Goal: Task Accomplishment & Management: Complete application form

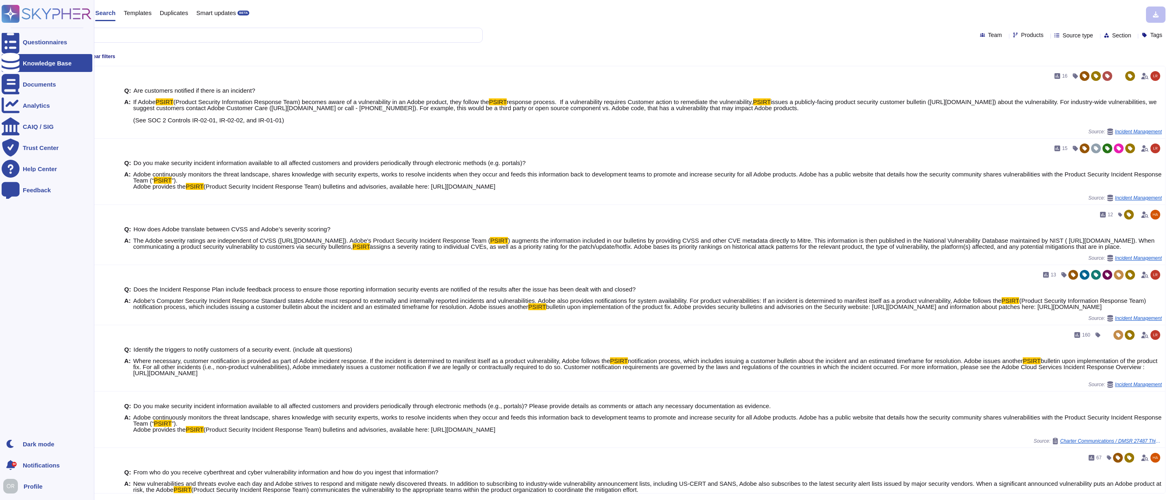
click at [15, 15] on rect at bounding box center [11, 14] width 18 height 18
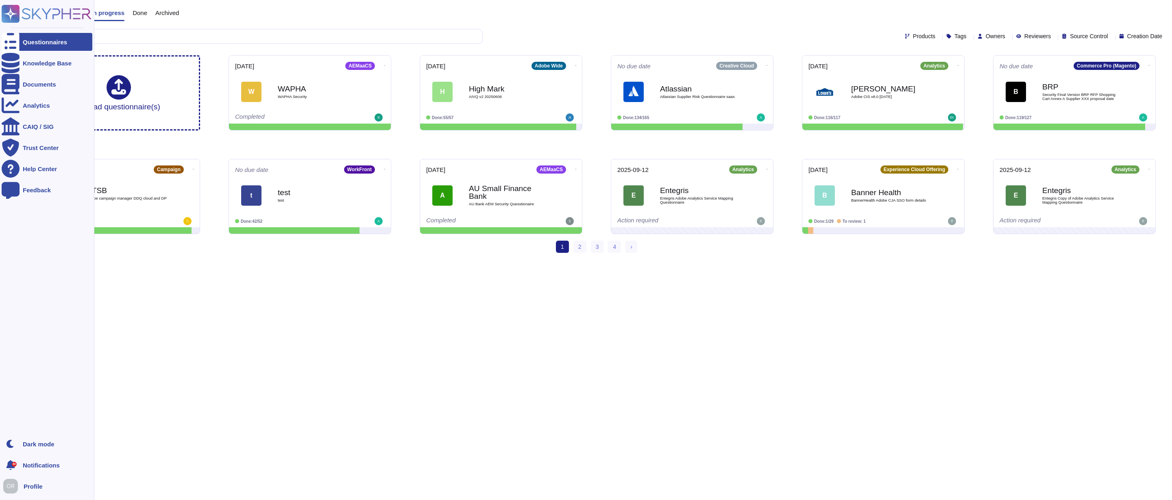
click at [59, 39] on div "Questionnaires" at bounding box center [45, 42] width 44 height 6
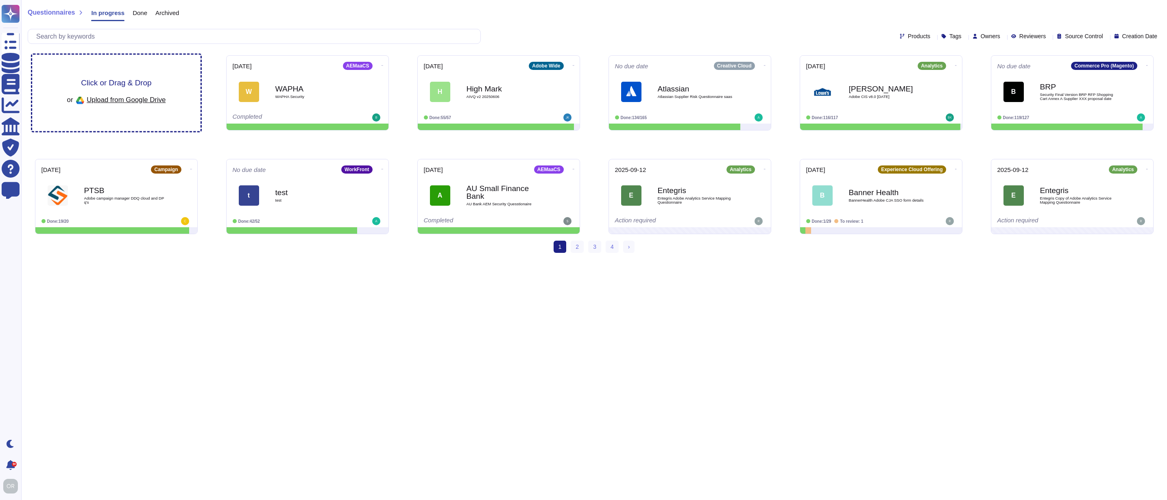
click at [121, 85] on span "Click or Drag & Drop" at bounding box center [116, 83] width 70 height 8
click at [128, 82] on span "Click or Drag & Drop" at bounding box center [116, 83] width 70 height 8
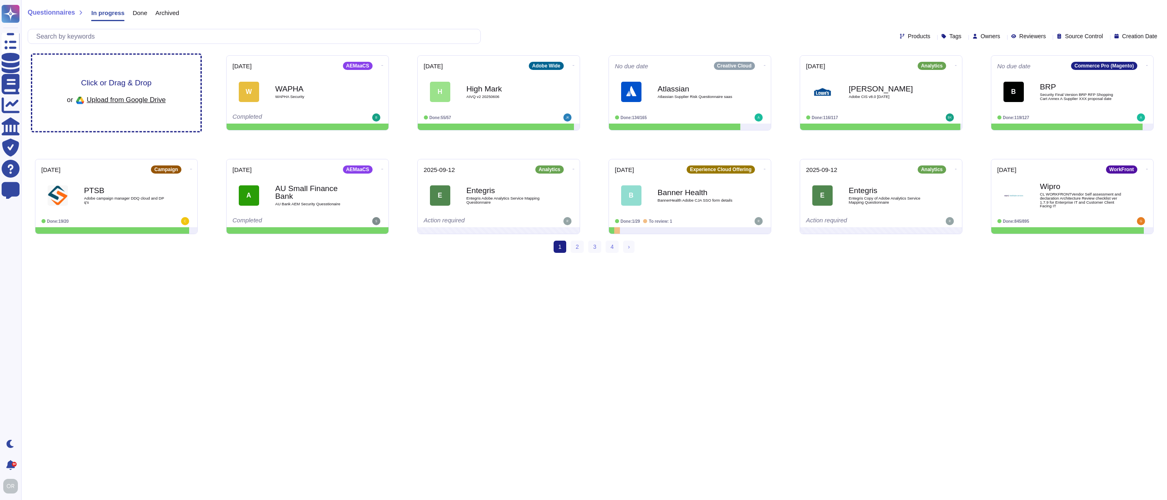
click at [120, 86] on span "Click or Drag & Drop" at bounding box center [116, 83] width 70 height 8
click at [108, 85] on span "Click or Drag & Drop" at bounding box center [116, 83] width 70 height 8
click at [125, 84] on span "Click or Drag & Drop" at bounding box center [116, 83] width 70 height 8
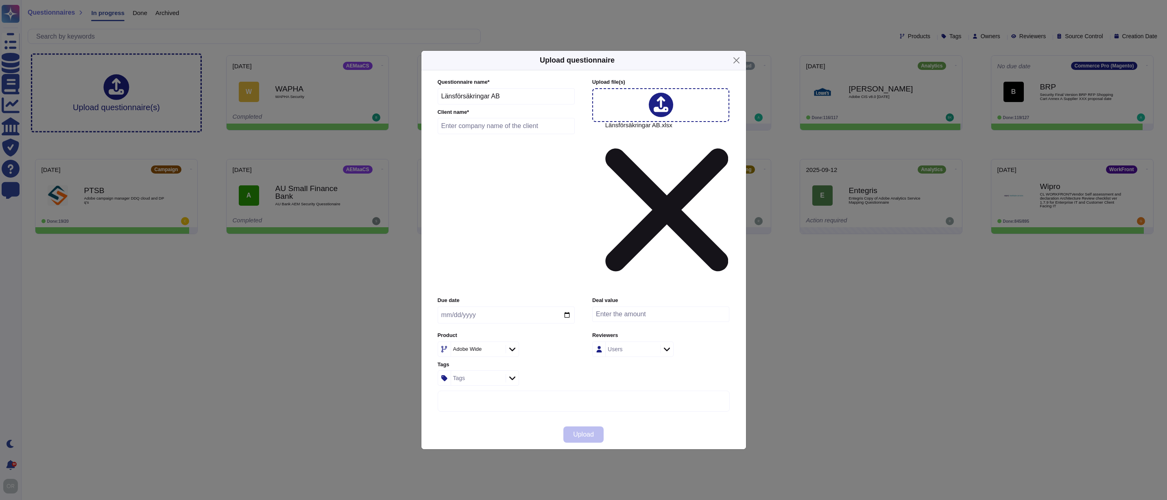
click at [459, 105] on input "Länsförsäkringar AB" at bounding box center [506, 96] width 137 height 16
paste input "Lor Ipsum Dolorsit amet con a elitsed do eiusm te incidi utl etdol magnaali eni…"
drag, startPoint x: 563, startPoint y: 172, endPoint x: 370, endPoint y: 168, distance: 193.2
click at [370, 168] on div "Upload questionnaire Questionnaire name * Client name * Upload file (s) Länsfo…" at bounding box center [583, 250] width 1167 height 500
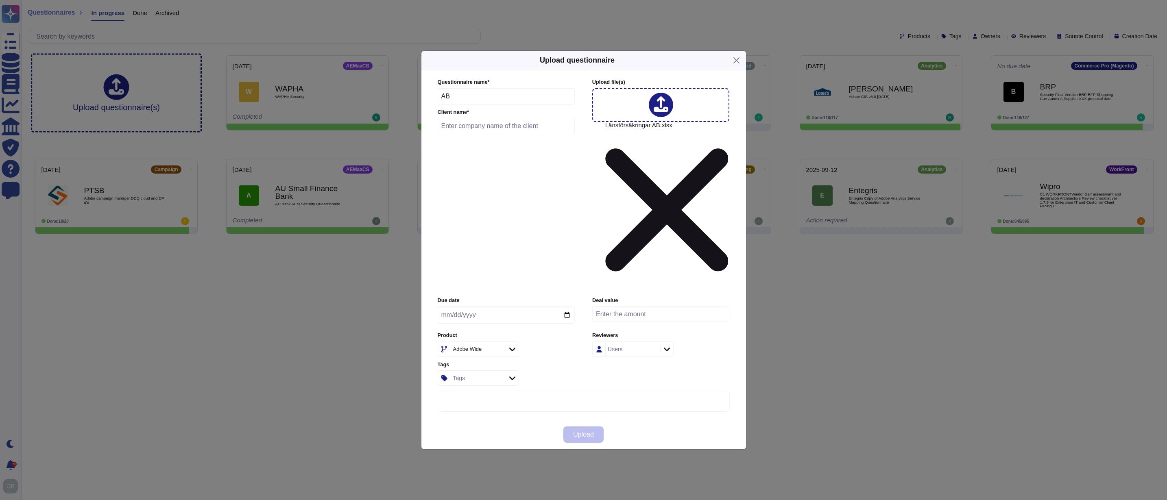
paste input "Lor Ipsum Dolorsit amet con a elitsed do eiusm te incidi utl etdol magnaali eni…"
drag, startPoint x: 569, startPoint y: 174, endPoint x: 343, endPoint y: 164, distance: 226.7
click at [343, 164] on div "Upload questionnaire Questionnaire name * Client name * Upload file (s) Länsfo…" at bounding box center [583, 250] width 1167 height 500
click at [443, 105] on input "AB" at bounding box center [506, 96] width 137 height 16
type input "Lansforsakringar AB"
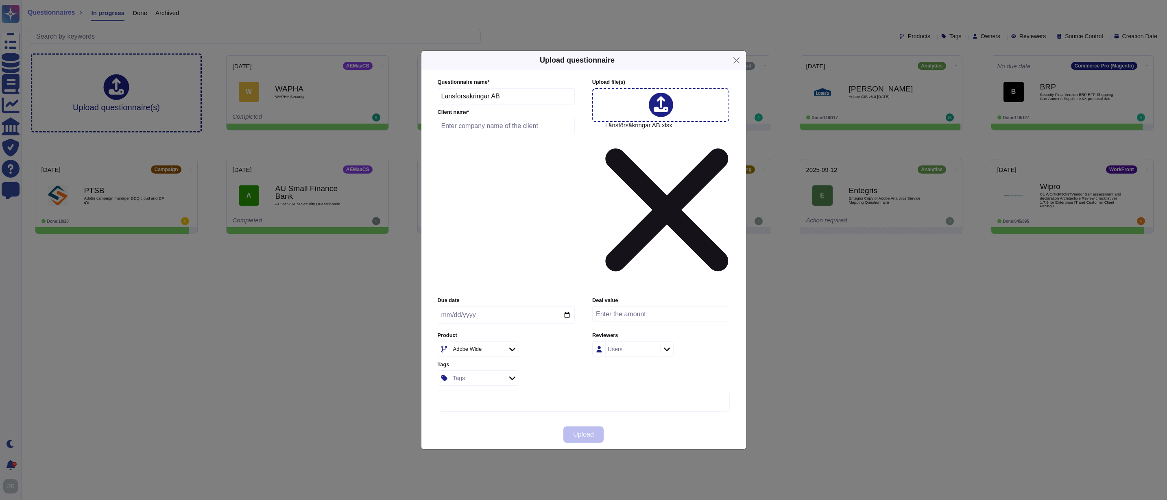
click at [486, 134] on input "text" at bounding box center [506, 126] width 137 height 16
type input "l"
type input "Lansforsakringar"
click at [479, 371] on div "Tags" at bounding box center [477, 378] width 52 height 15
click at [474, 342] on span "Sec Engm- AEP Experience Platform" at bounding box center [518, 345] width 100 height 7
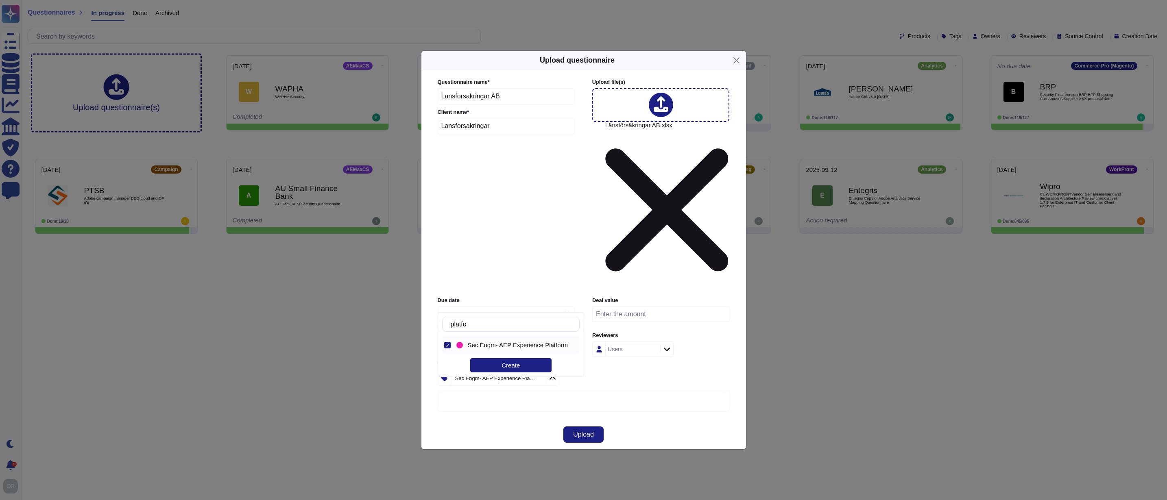
drag, startPoint x: 501, startPoint y: 324, endPoint x: 448, endPoint y: 323, distance: 52.5
click at [448, 323] on div "platfo" at bounding box center [511, 324] width 138 height 15
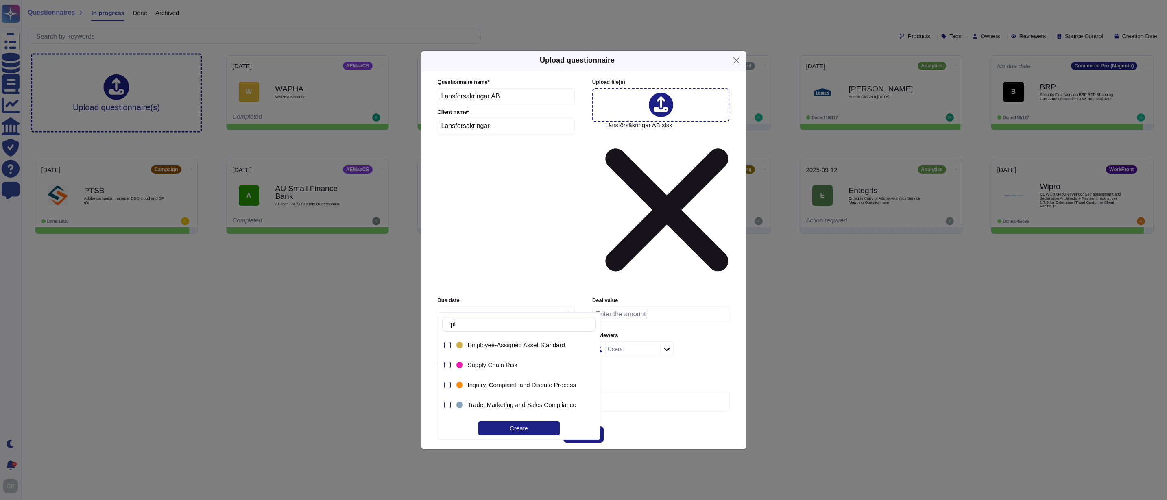
type input "p"
type input "c"
type input "a"
click at [447, 366] on div at bounding box center [447, 365] width 7 height 7
type input "a"
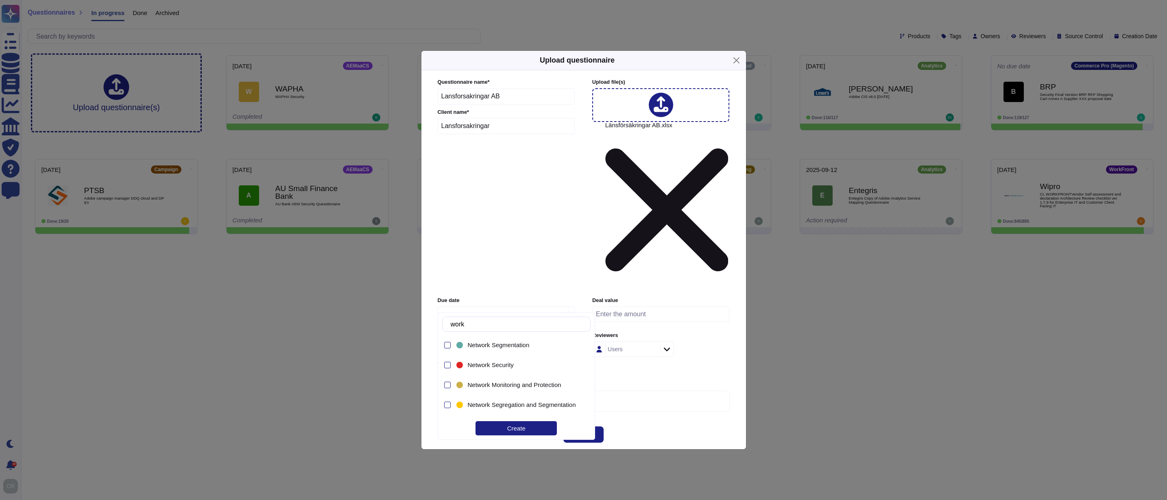
type input "workf"
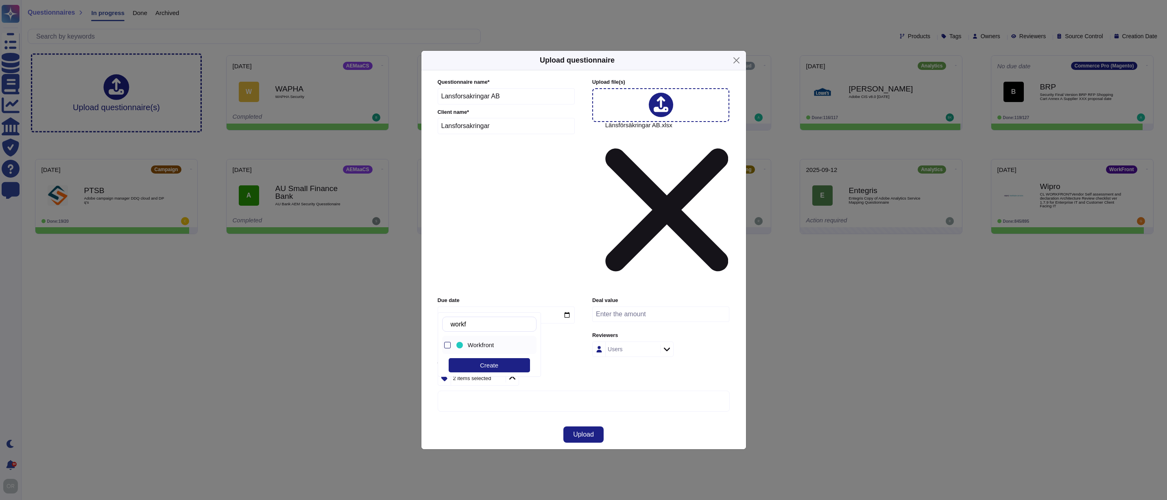
click at [449, 348] on div at bounding box center [447, 345] width 7 height 7
click at [555, 370] on div "3 items selected" at bounding box center [506, 377] width 137 height 15
click at [499, 405] on icon at bounding box center [575, 483] width 156 height 156
click at [559, 362] on label "Tags" at bounding box center [506, 364] width 137 height 5
click at [583, 431] on span "Upload" at bounding box center [583, 434] width 21 height 7
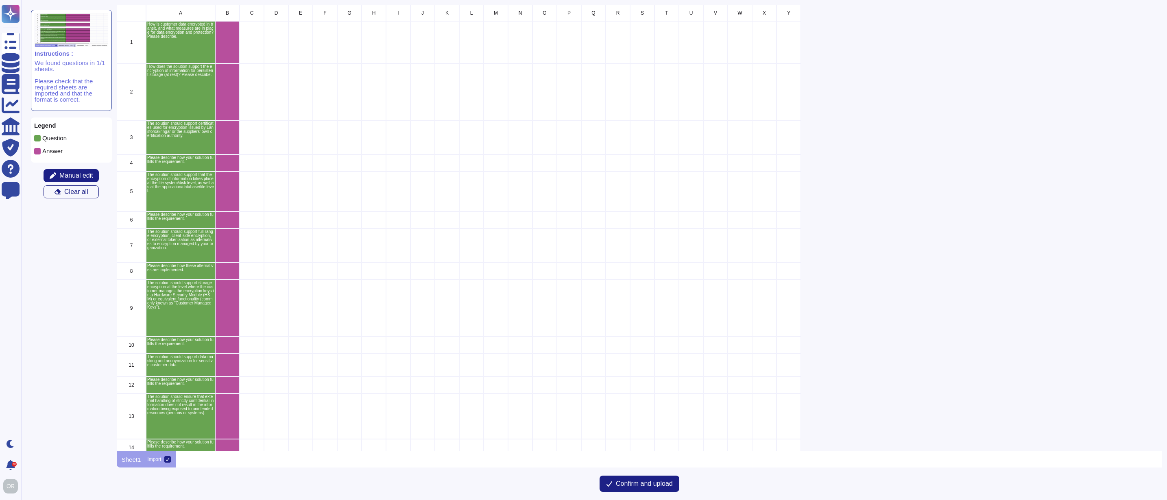
scroll to position [440, 1039]
click at [647, 487] on span "Confirm and upload" at bounding box center [644, 484] width 57 height 7
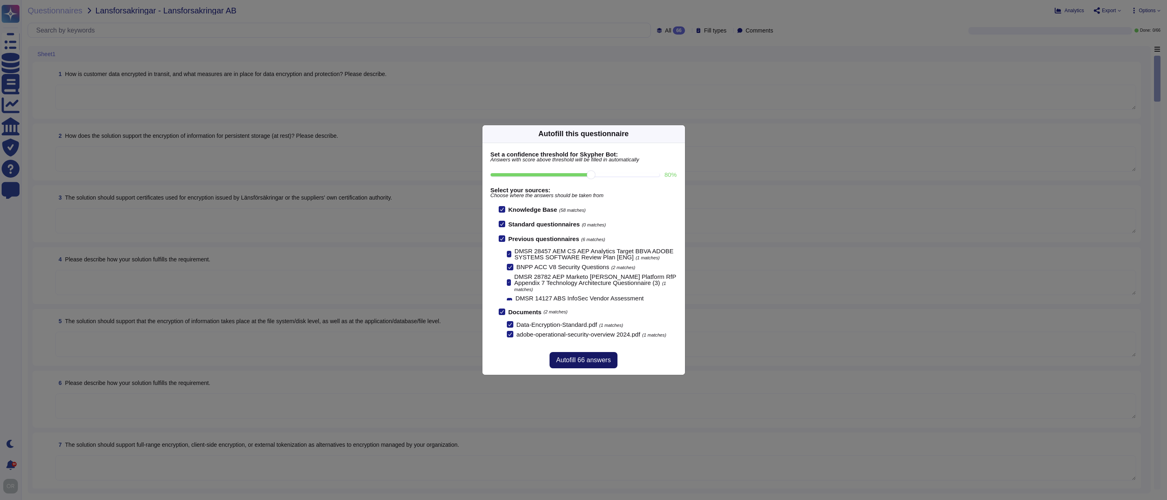
click at [598, 364] on span "Autofill 66 answers" at bounding box center [583, 360] width 54 height 7
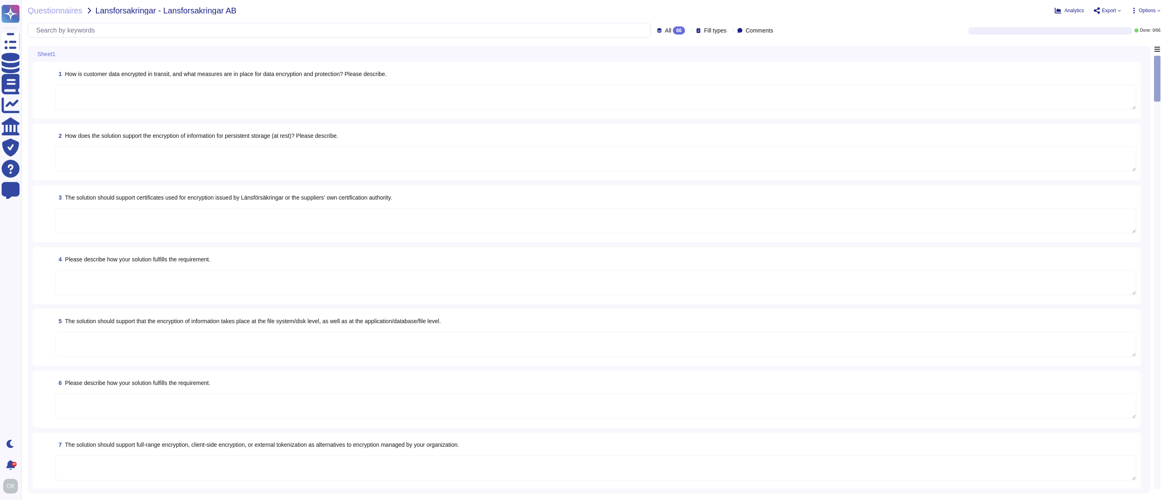
type textarea "Adobe utilizes AES-256 bit encryption at rest and TLS v1.2 or higher for data i…"
type textarea "Valid certificates must be used, that were signed by a certificate authority (C…"
type textarea "Budgets for Adobe's products and services' infrastructure capacity are establis…"
type textarea "The phrase "full disk encryption" doesn't apply to SaaS offerings but instead a…"
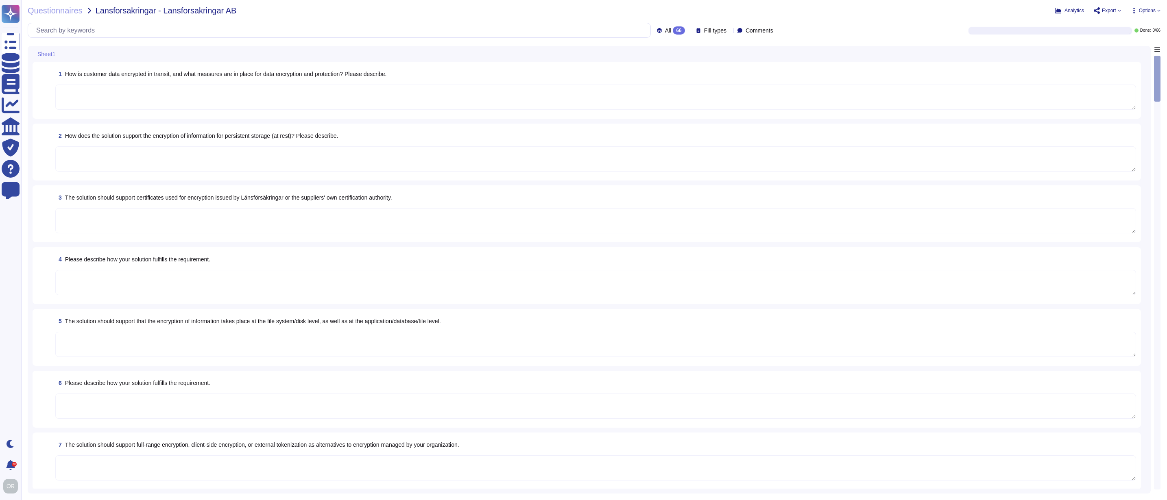
type textarea "Budgets for Adobe's products and services' infrastructure capacity are establis…"
type textarea "Access Token: This token acts as a digital key, allowing the bearer to access p…"
type textarea "See responses to the sub questions below."
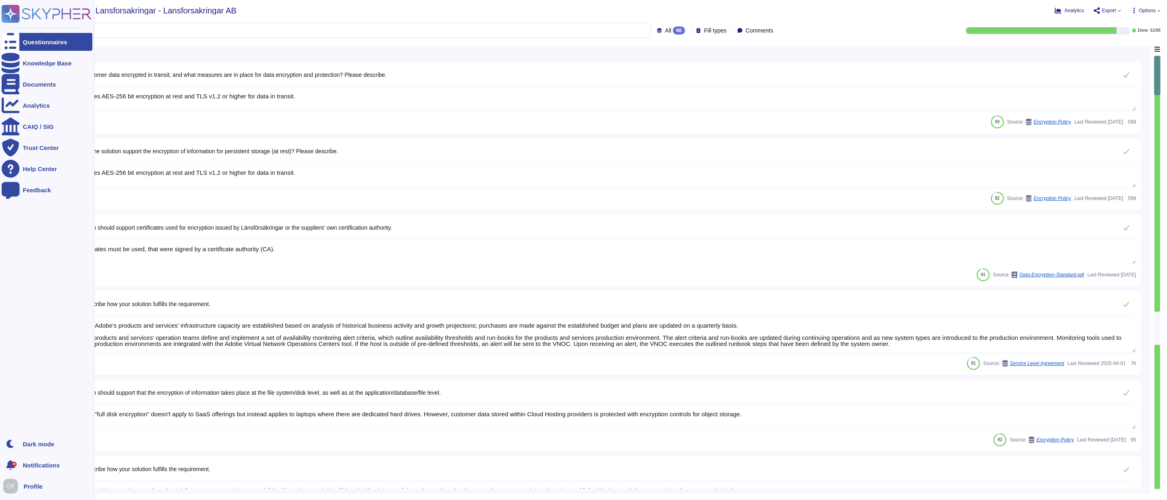
click at [13, 12] on rect at bounding box center [11, 14] width 18 height 18
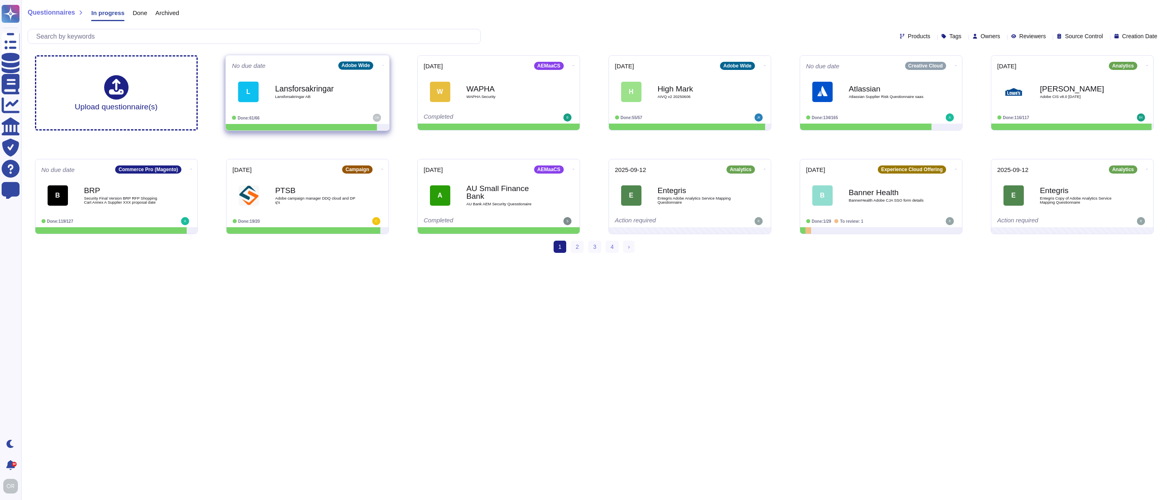
click at [382, 64] on icon at bounding box center [383, 65] width 2 height 2
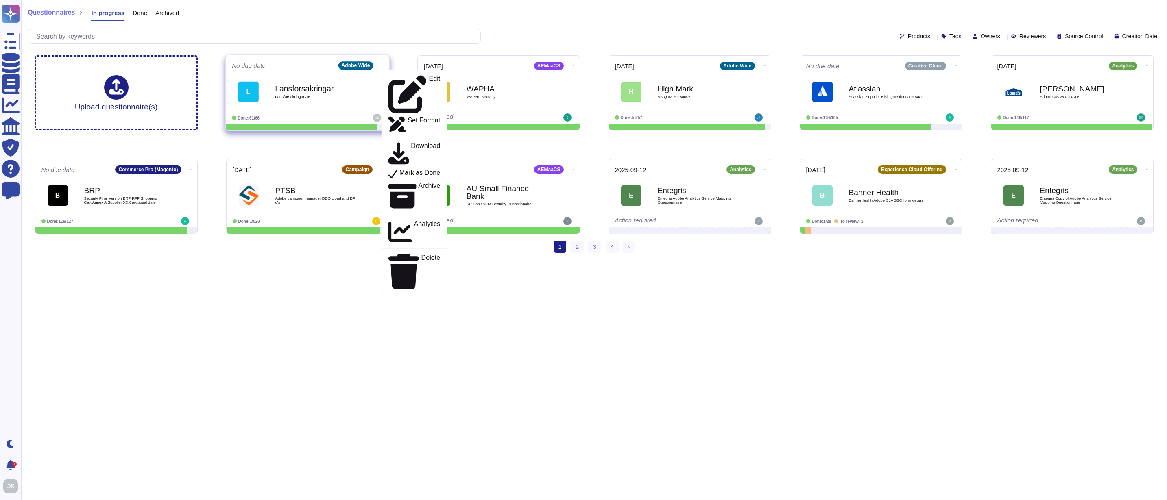
click at [333, 90] on b "Lansforsakringar" at bounding box center [316, 89] width 82 height 8
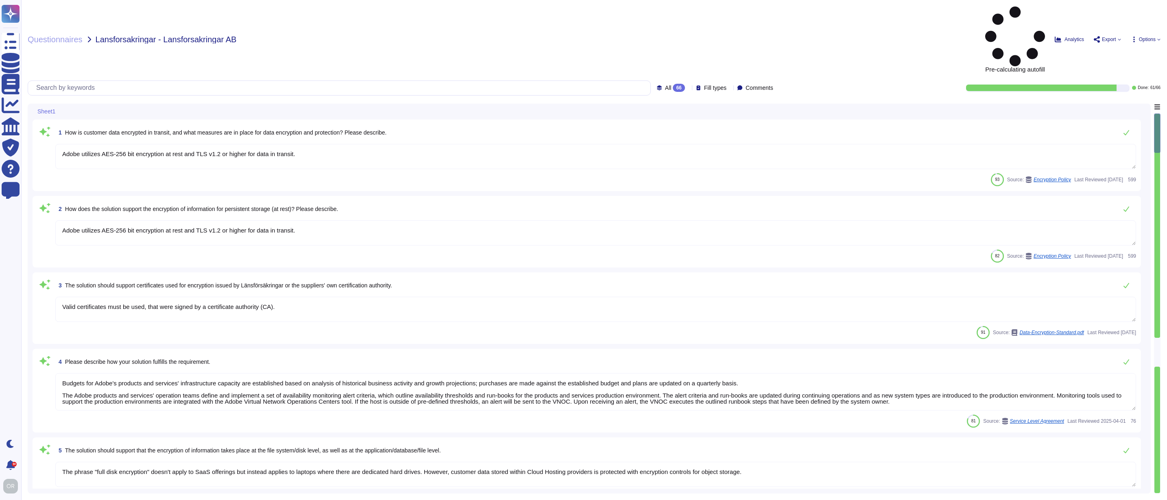
type textarea "Adobe utilizes AES-256 bit encryption at rest and TLS v1.2 or higher for data i…"
type textarea "Valid certificates must be used, that were signed by a certificate authority (C…"
type textarea "Budgets for Adobe's products and services' infrastructure capacity are establis…"
type textarea "The phrase "full disk encryption" doesn't apply to SaaS offerings but instead a…"
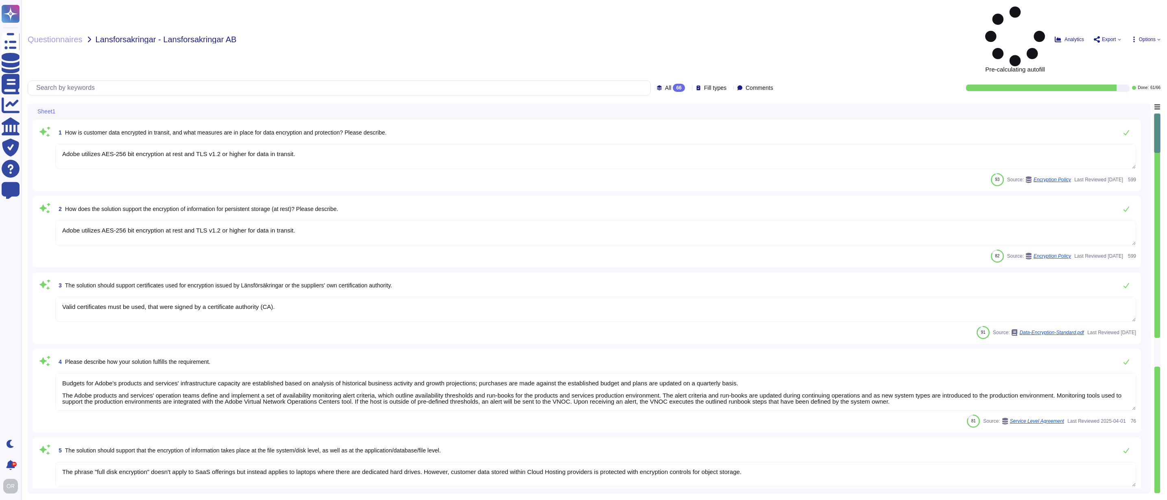
type textarea "Budgets for Adobe's products and services' infrastructure capacity are establis…"
type textarea "Access Token: This token acts as a digital key, allowing the bearer to access p…"
type textarea "See responses to the sub questions below."
